Goal: Task Accomplishment & Management: Use online tool/utility

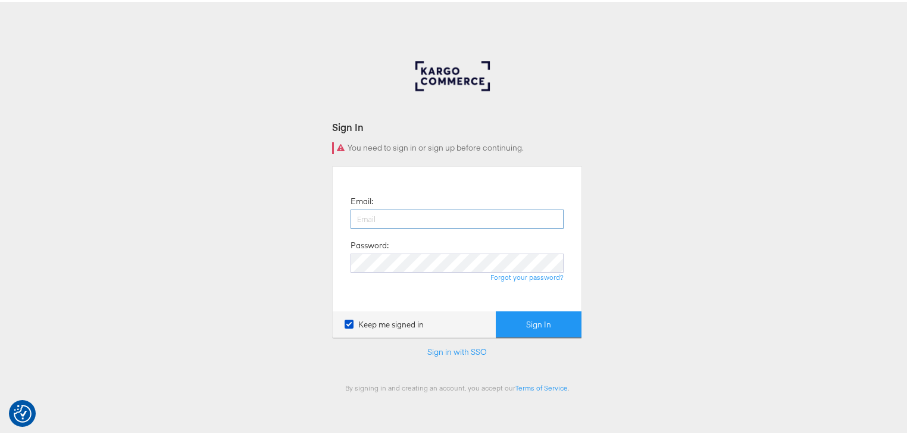
click at [439, 217] on input "email" at bounding box center [457, 217] width 213 height 19
type input "[PERSON_NAME][EMAIL_ADDRESS][PERSON_NAME][DOMAIN_NAME]"
click at [496, 310] on button "Sign In" at bounding box center [539, 323] width 86 height 27
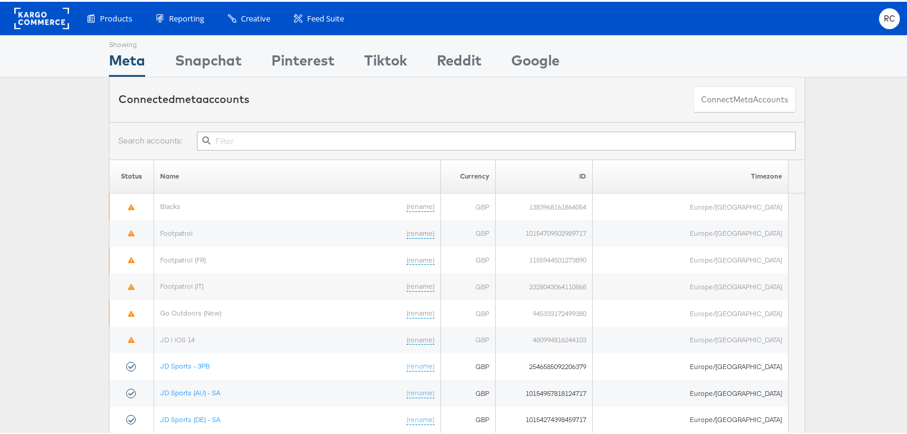
click at [258, 140] on input "text" at bounding box center [496, 139] width 599 height 19
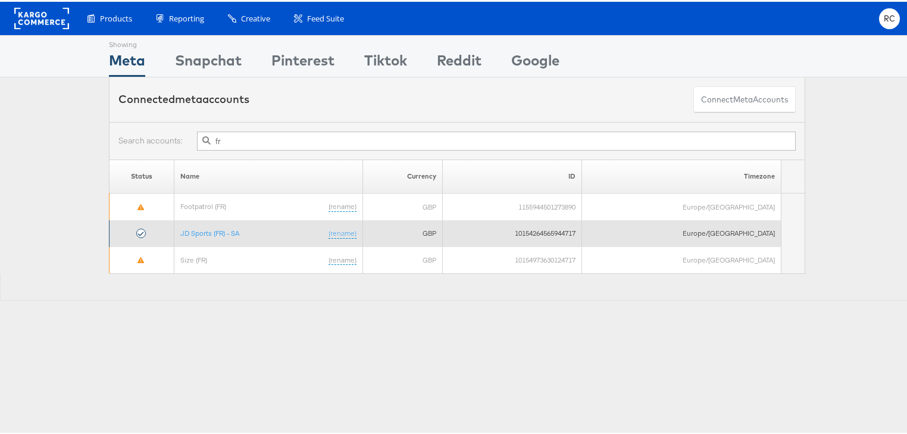
type input "fr"
click at [214, 235] on td "JD Sports (FR) - SA (rename)" at bounding box center [268, 231] width 189 height 27
click at [214, 233] on link "JD Sports (FR) - SA" at bounding box center [209, 231] width 59 height 9
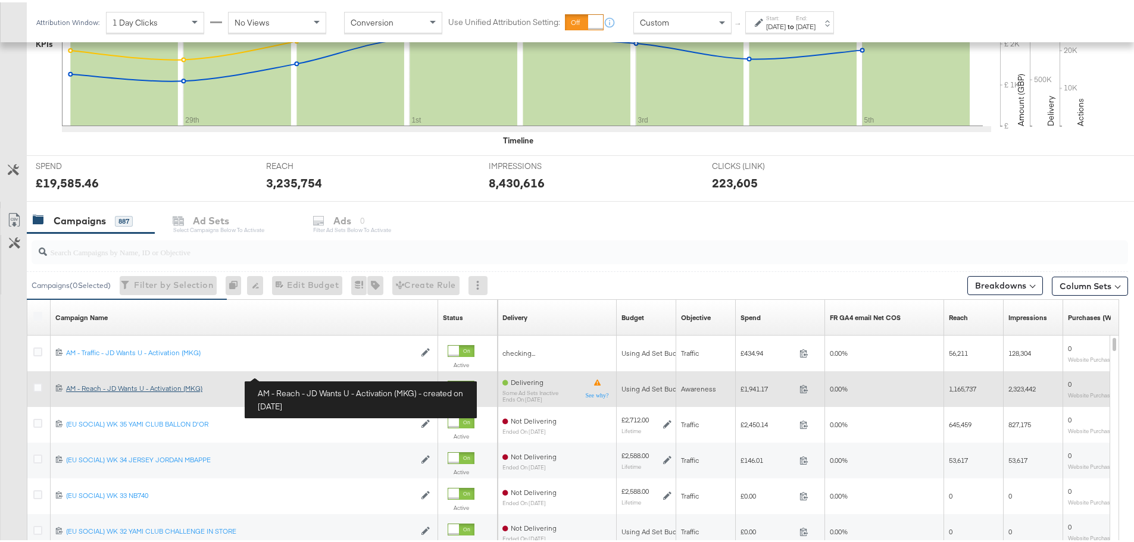
scroll to position [357, 0]
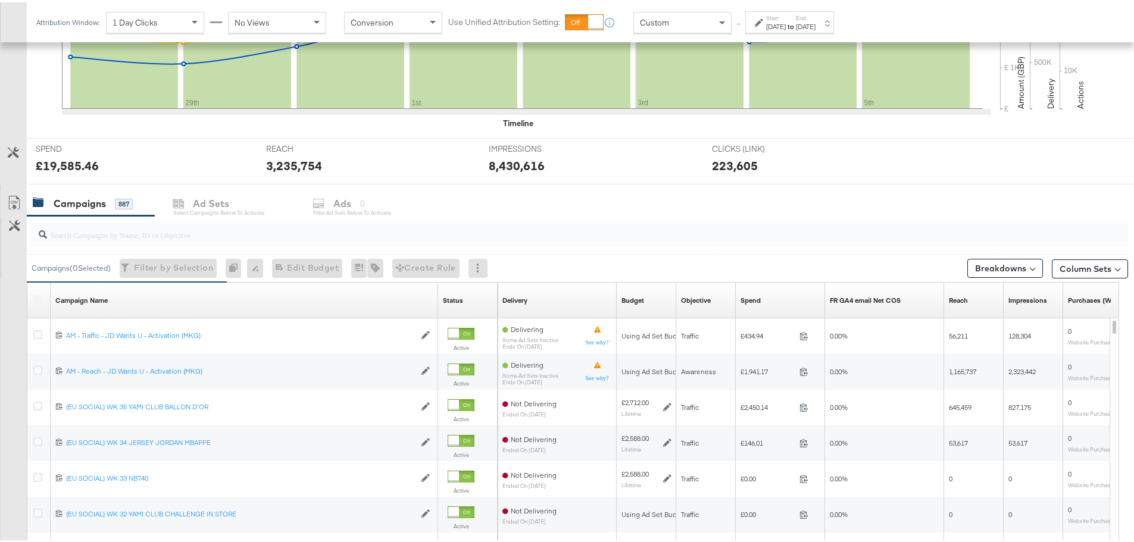
click at [97, 238] on input "search" at bounding box center [537, 227] width 981 height 23
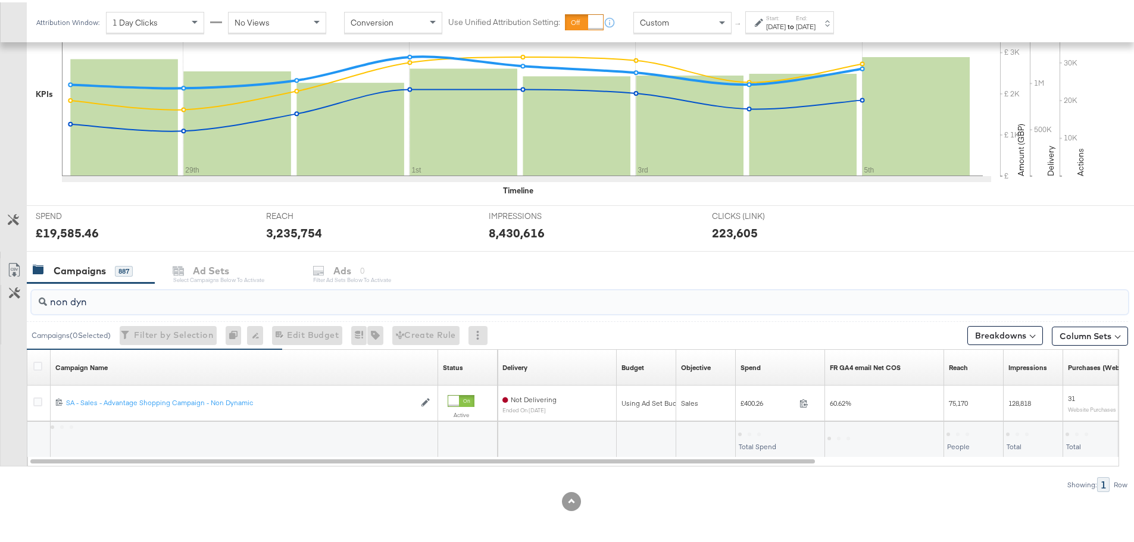
scroll to position [290, 0]
type input "non dynamic"
click at [816, 21] on div "Oct 5th 2025" at bounding box center [806, 25] width 20 height 10
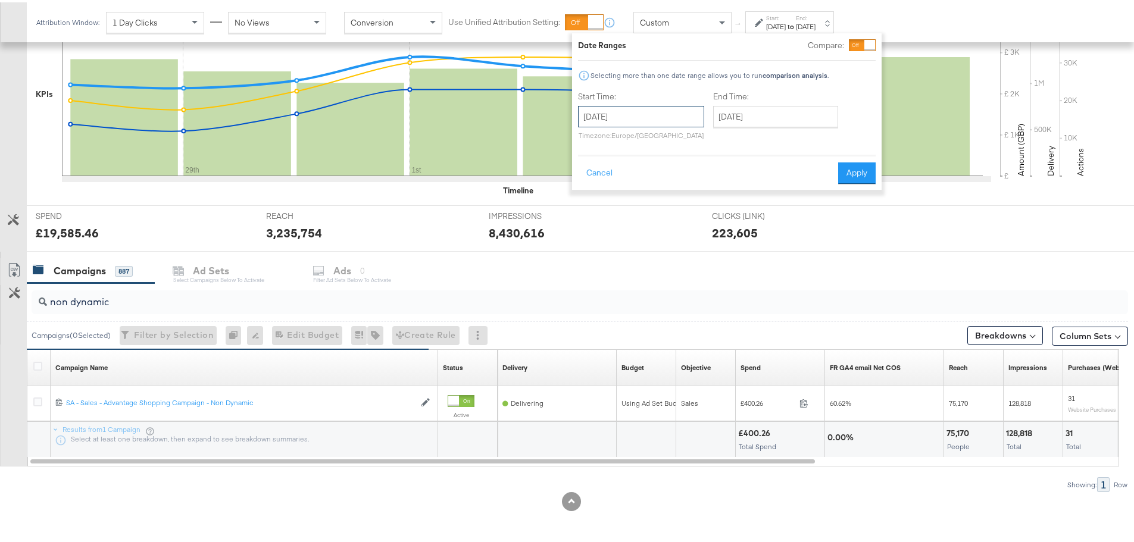
drag, startPoint x: 664, startPoint y: 118, endPoint x: 628, endPoint y: 158, distance: 53.5
click at [663, 118] on input "September 28th 2025" at bounding box center [641, 114] width 126 height 21
click at [784, 116] on input "October 5th 2025" at bounding box center [775, 114] width 125 height 21
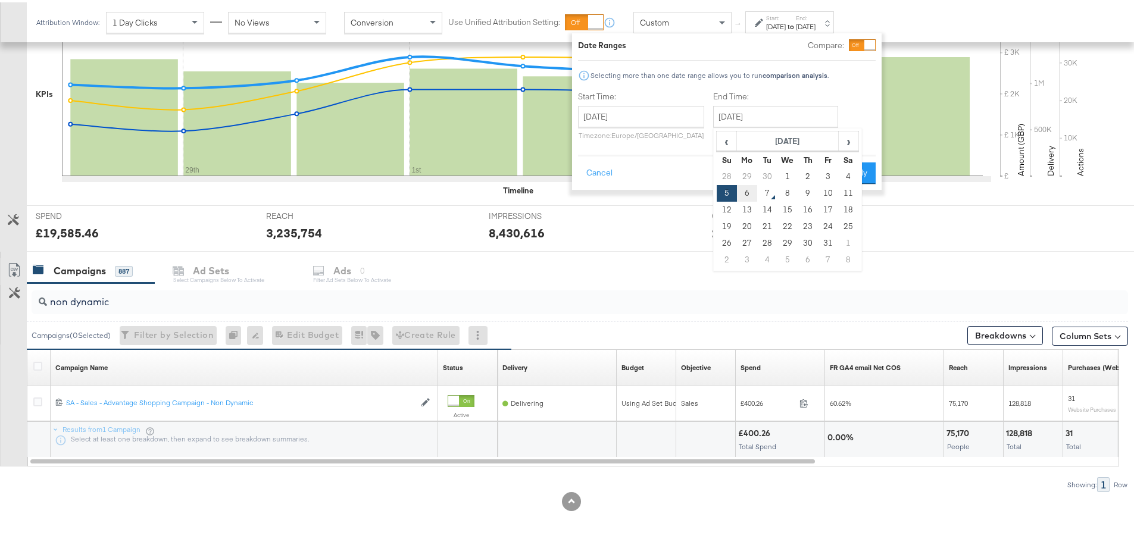
click at [748, 190] on td "6" at bounding box center [747, 191] width 20 height 17
type input "October 6th 2025"
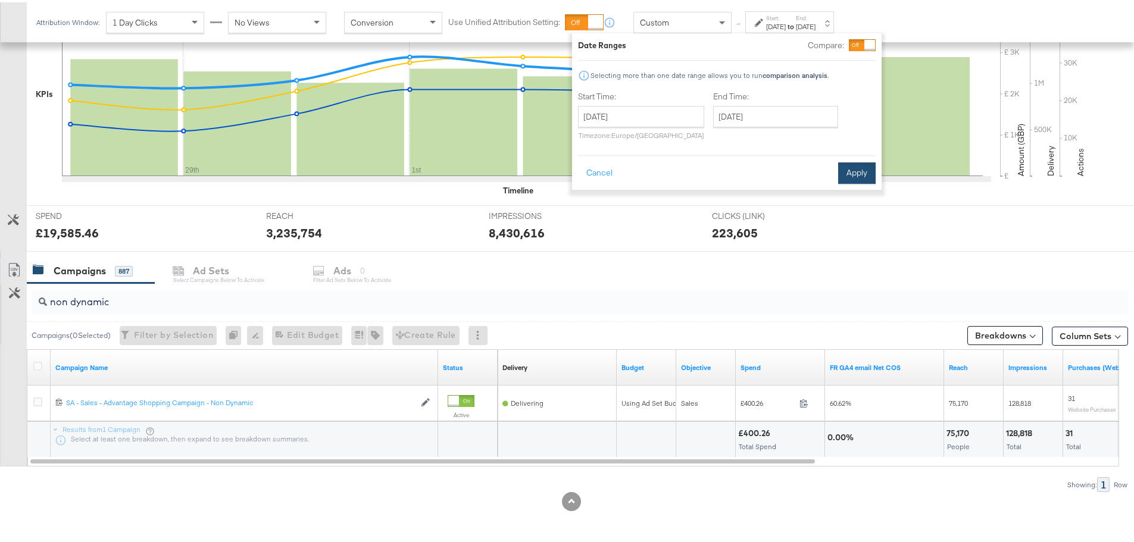
click at [850, 179] on button "Apply" at bounding box center [857, 170] width 38 height 21
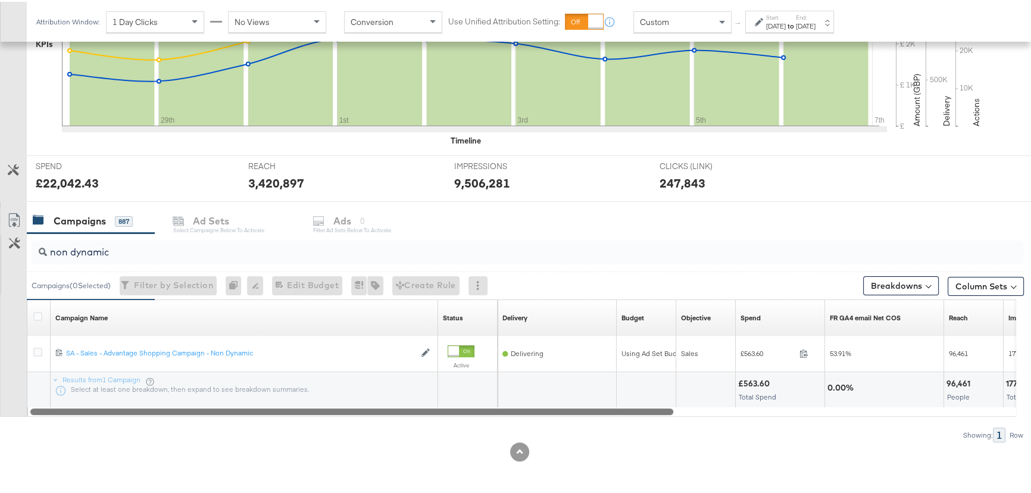
scroll to position [338, 0]
drag, startPoint x: 659, startPoint y: 411, endPoint x: 435, endPoint y: 402, distance: 224.6
click at [488, 420] on div "non dynamic Campaigns ( 0 Selected) Filter by Selection Filter 0 campaigns 0 Re…" at bounding box center [512, 337] width 1024 height 209
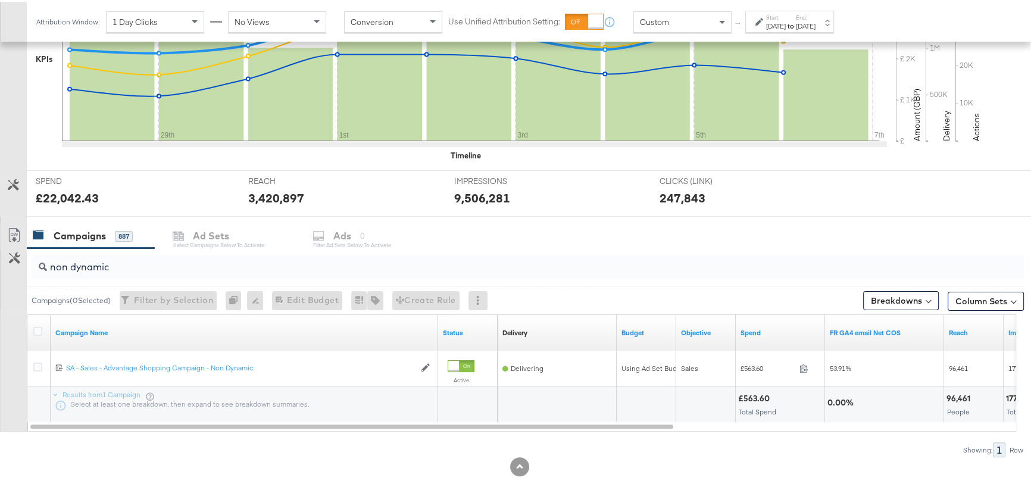
scroll to position [162, 0]
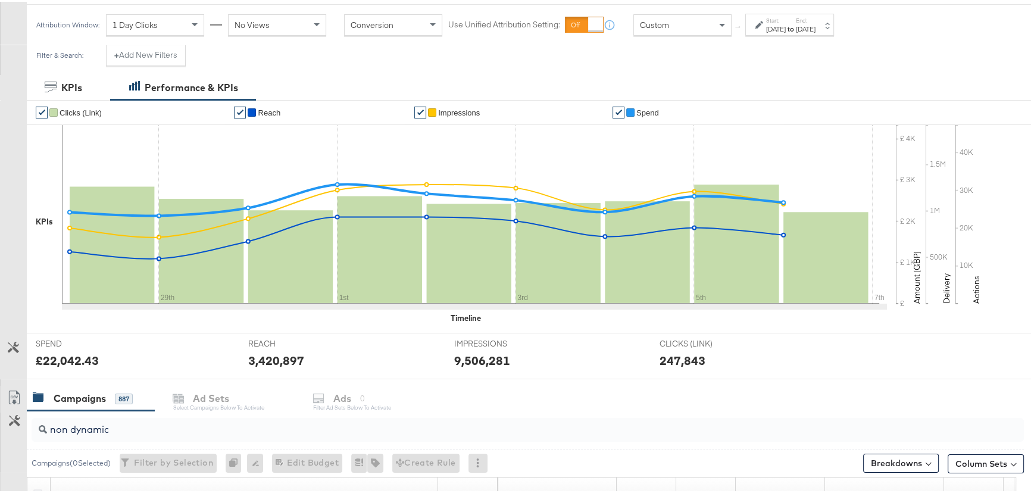
click at [796, 30] on strong "to" at bounding box center [791, 27] width 10 height 9
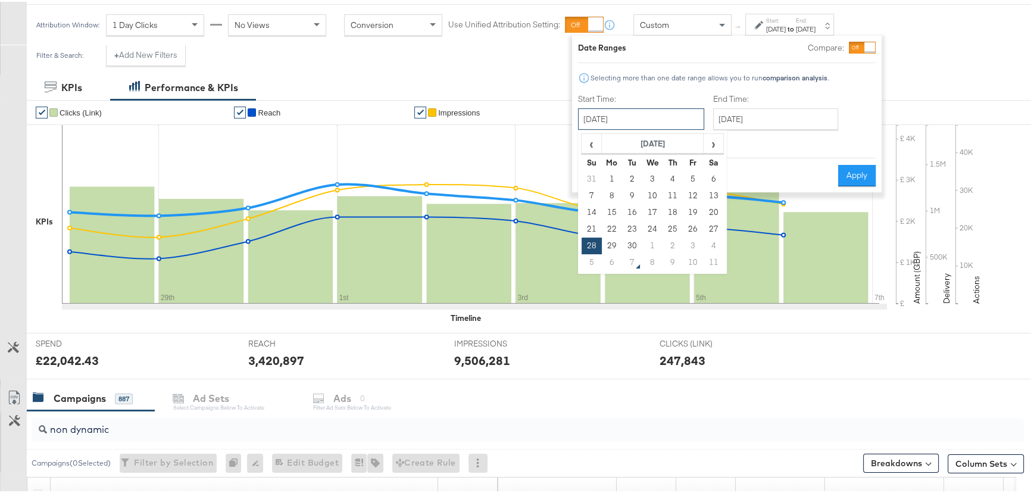
click at [642, 119] on input "September 28th 2025" at bounding box center [641, 117] width 126 height 21
click at [782, 117] on input "October 6th 2025" at bounding box center [775, 117] width 125 height 21
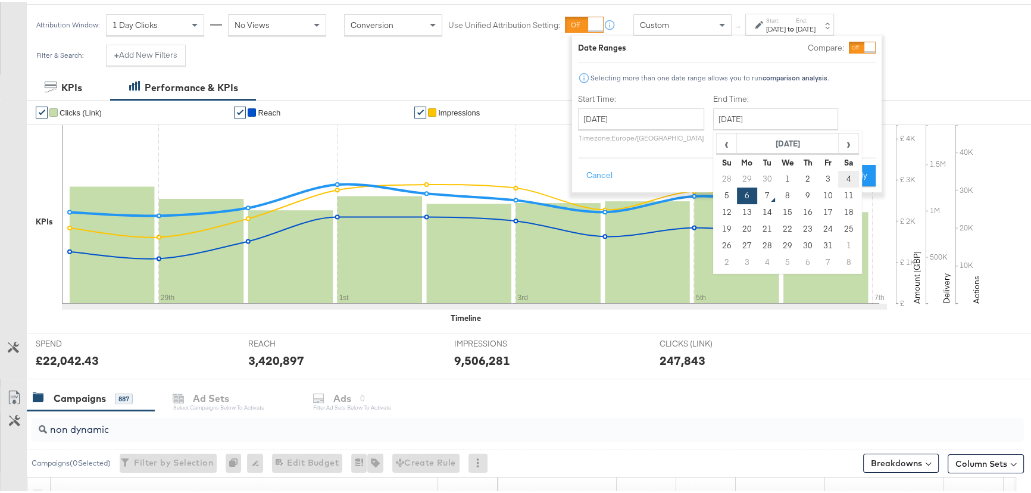
click at [848, 176] on td "4" at bounding box center [848, 177] width 20 height 17
type input "October 4th 2025"
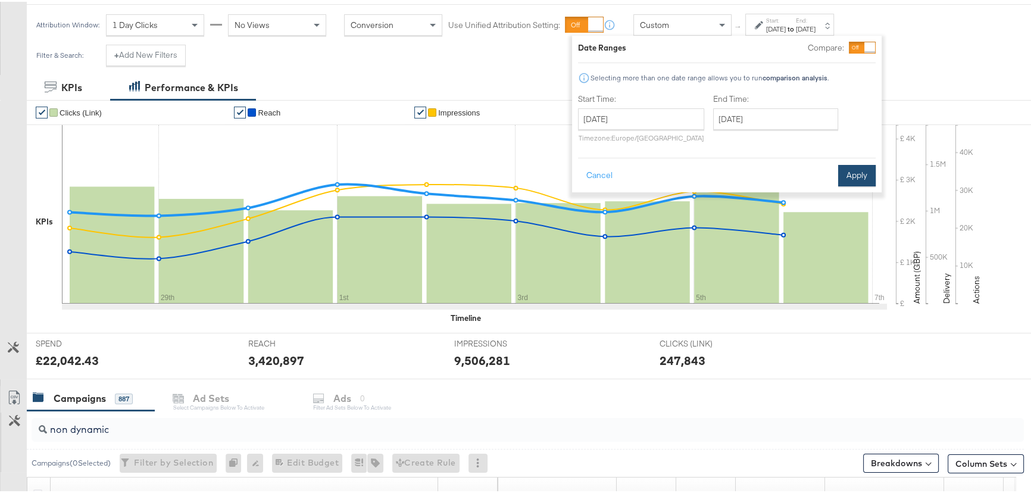
click at [855, 170] on button "Apply" at bounding box center [857, 173] width 38 height 21
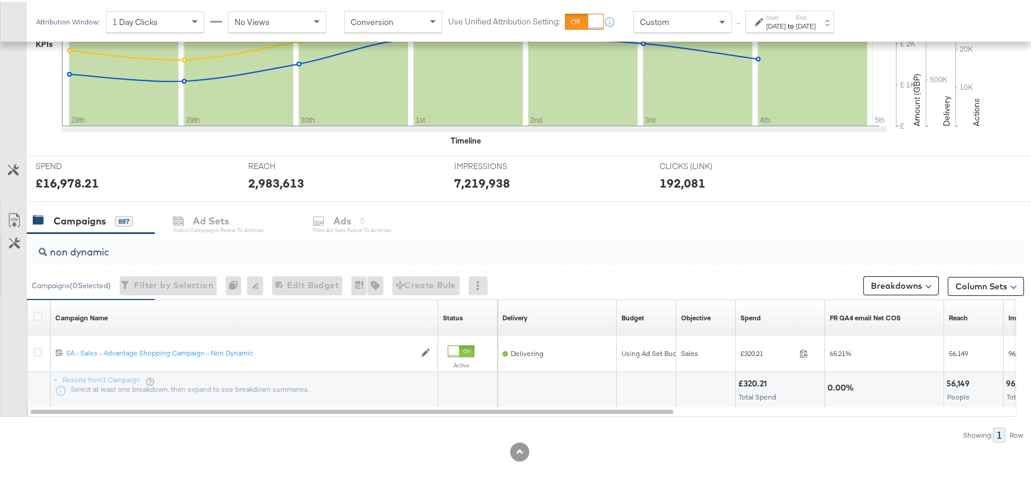
scroll to position [338, 0]
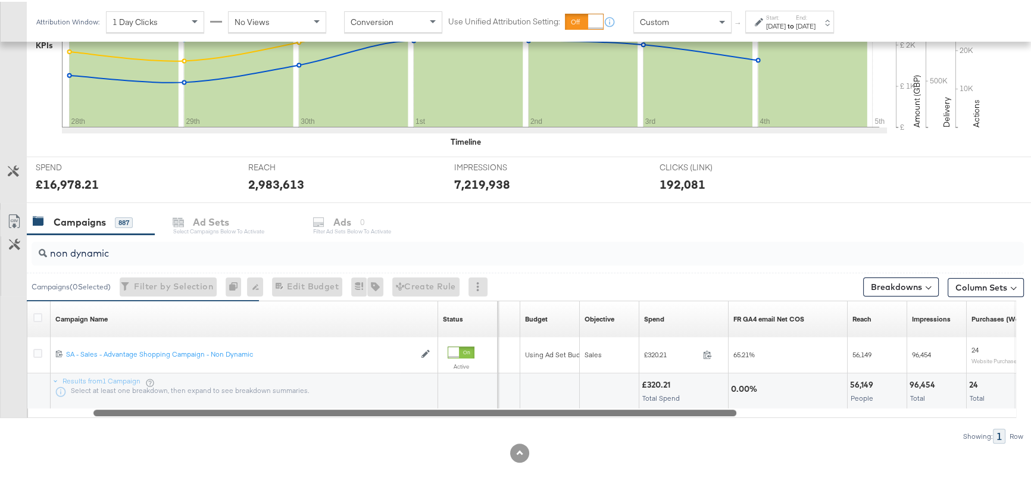
drag, startPoint x: 656, startPoint y: 412, endPoint x: 748, endPoint y: 404, distance: 92.0
click at [748, 404] on div "Campaign Name Sorting Unavailable Status Sorting Unavailable Delivery Sorting U…" at bounding box center [521, 357] width 989 height 117
